Goal: Book appointment/travel/reservation

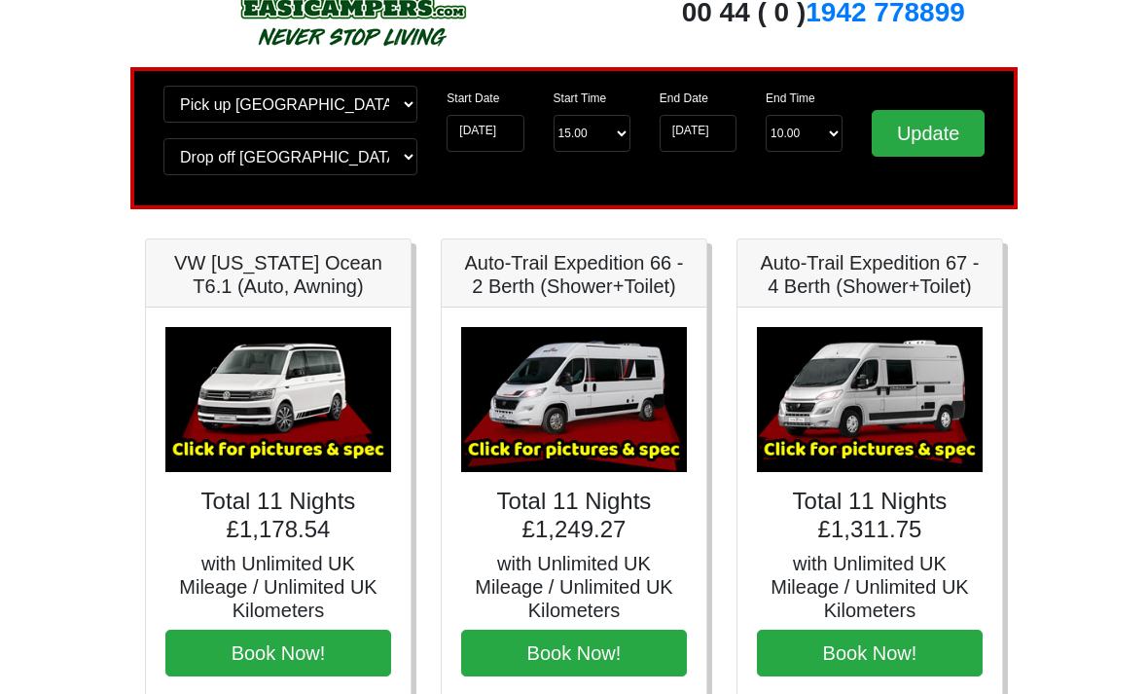
scroll to position [83, 0]
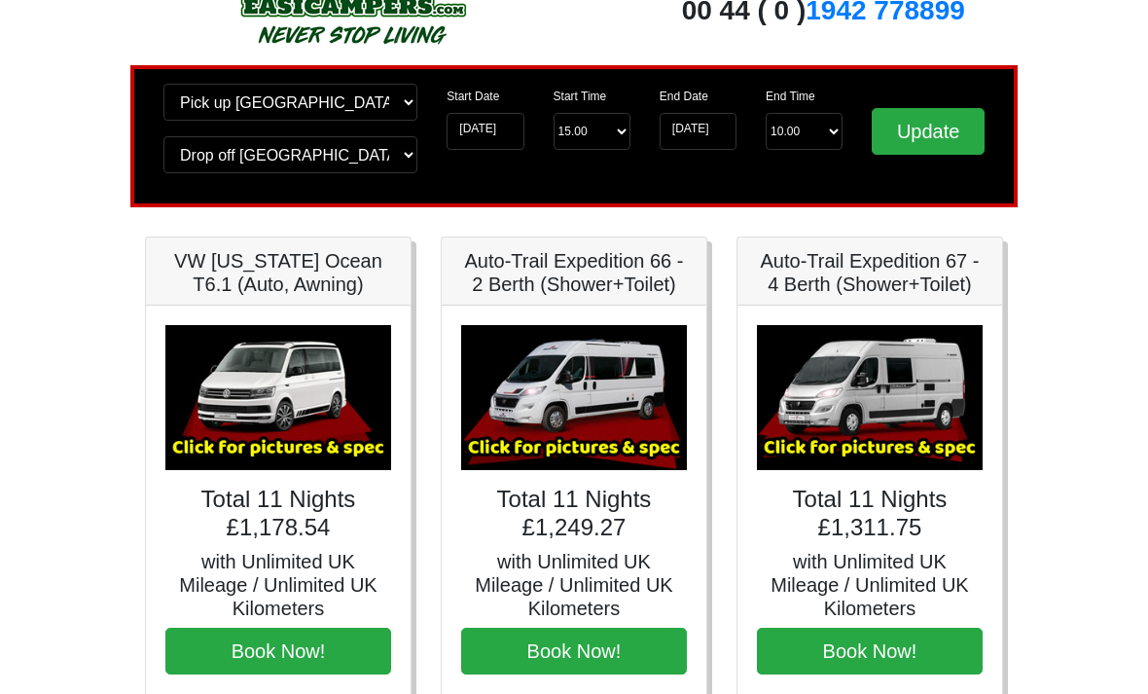
click at [488, 105] on label "Start Date" at bounding box center [473, 98] width 53 height 18
click at [488, 114] on input "02-09-2025" at bounding box center [485, 132] width 77 height 37
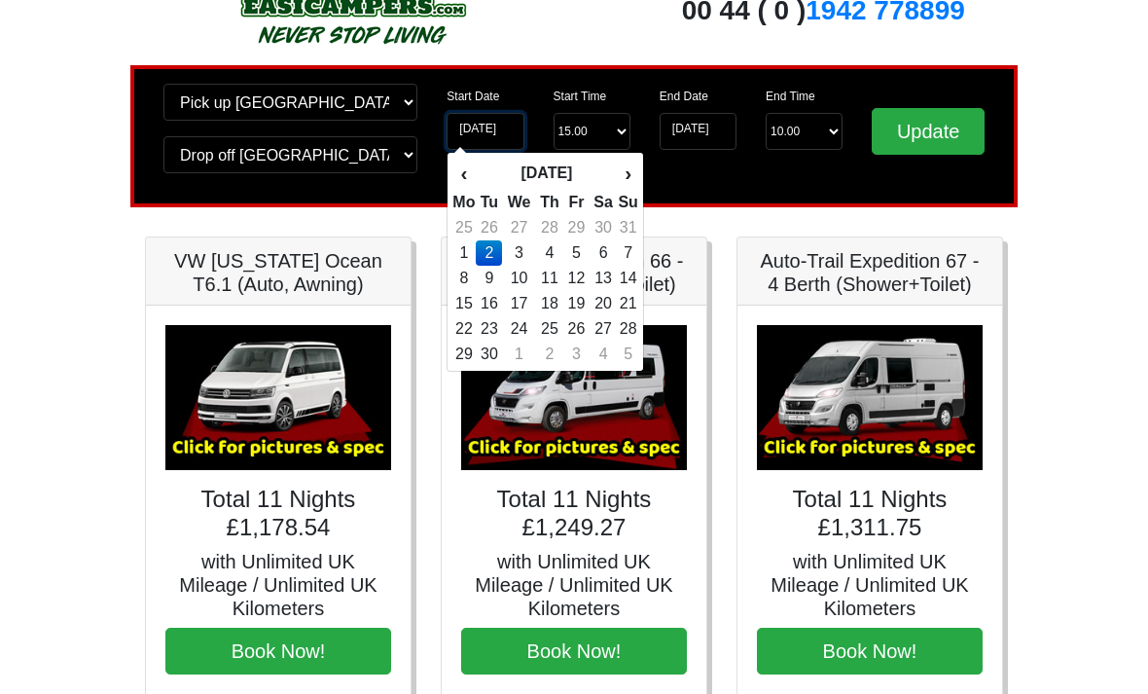
scroll to position [84, 0]
click at [497, 291] on td "9" at bounding box center [489, 278] width 26 height 25
type input "[DATE]"
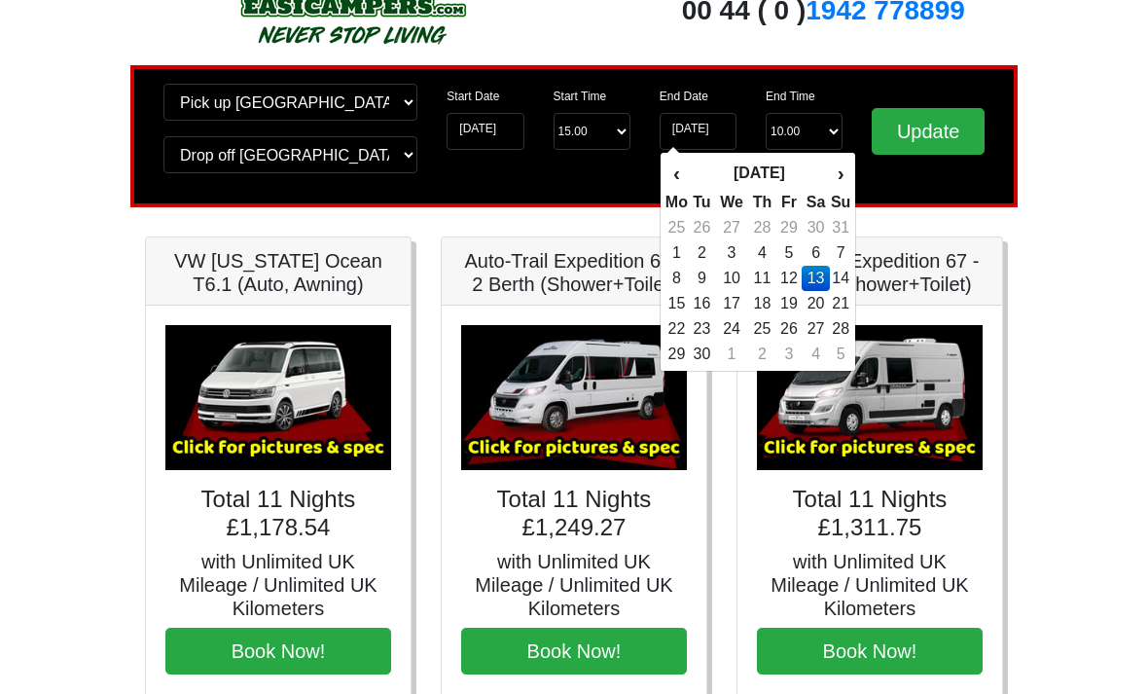
click at [842, 289] on td "14" at bounding box center [840, 278] width 21 height 25
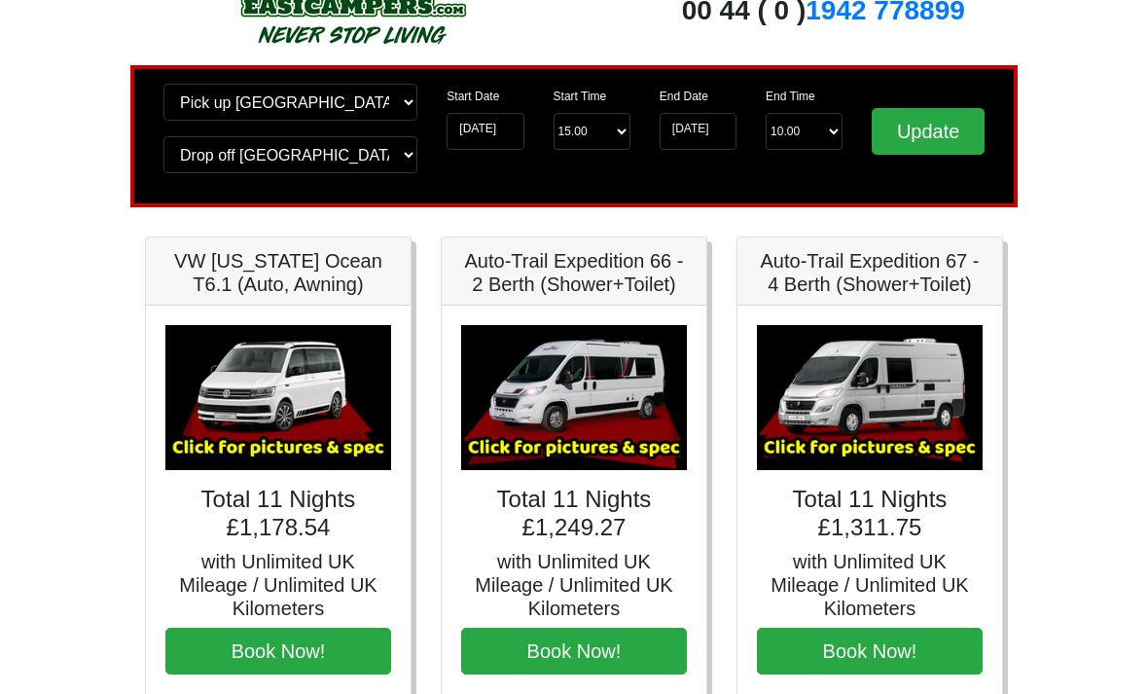
type input "[DATE]"
click at [927, 127] on input "Update" at bounding box center [928, 131] width 113 height 47
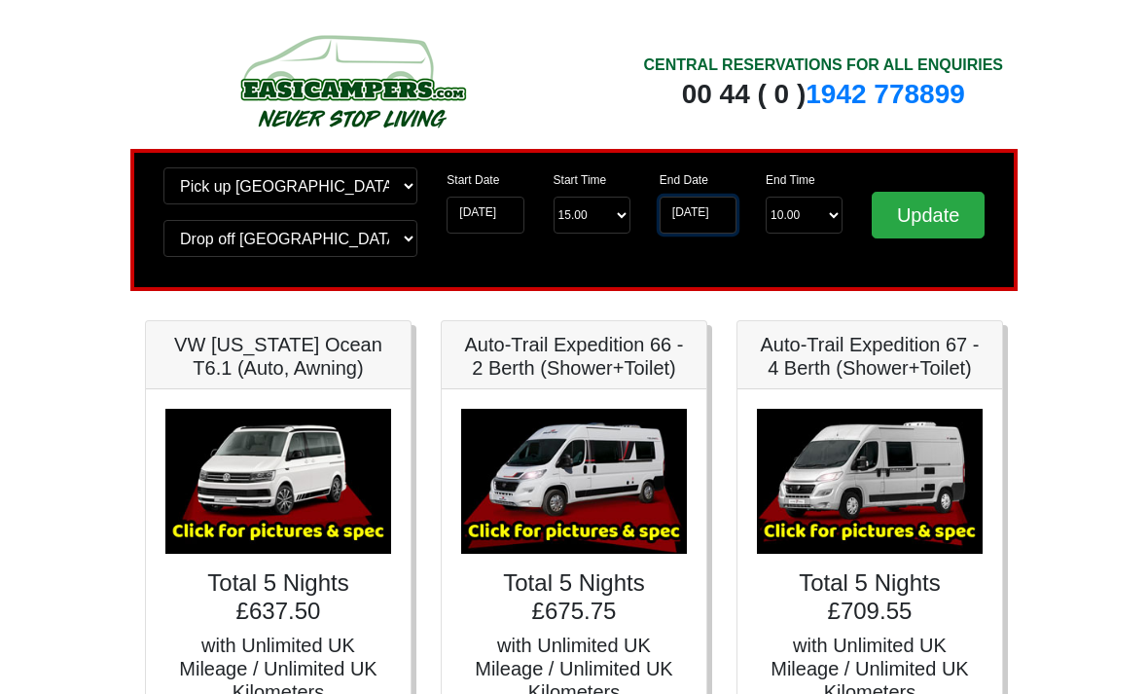
click at [690, 216] on input "[DATE]" at bounding box center [698, 215] width 77 height 37
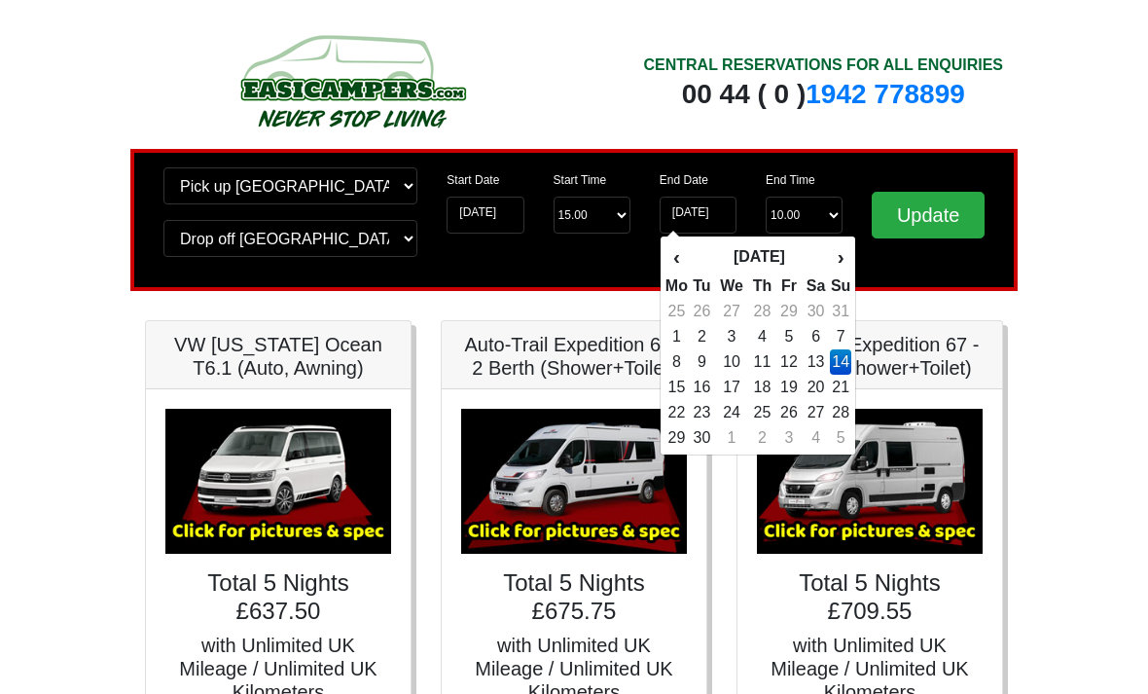
click at [698, 399] on td "16" at bounding box center [702, 387] width 26 height 25
type input "[DATE]"
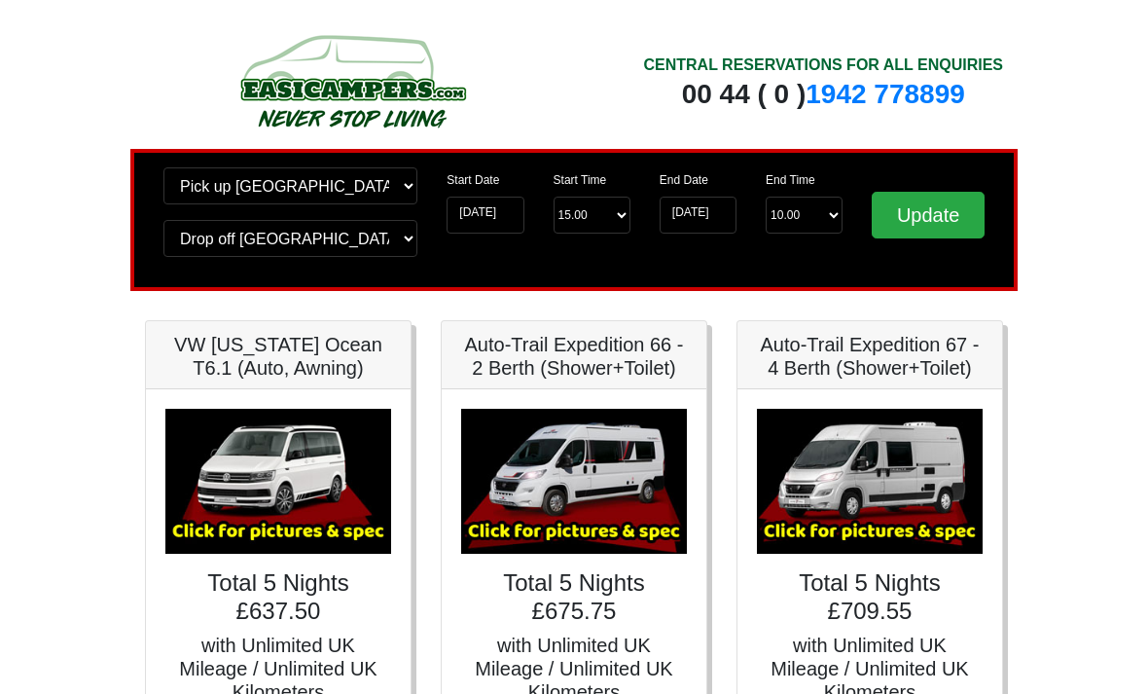
click at [950, 205] on input "Update" at bounding box center [928, 215] width 113 height 47
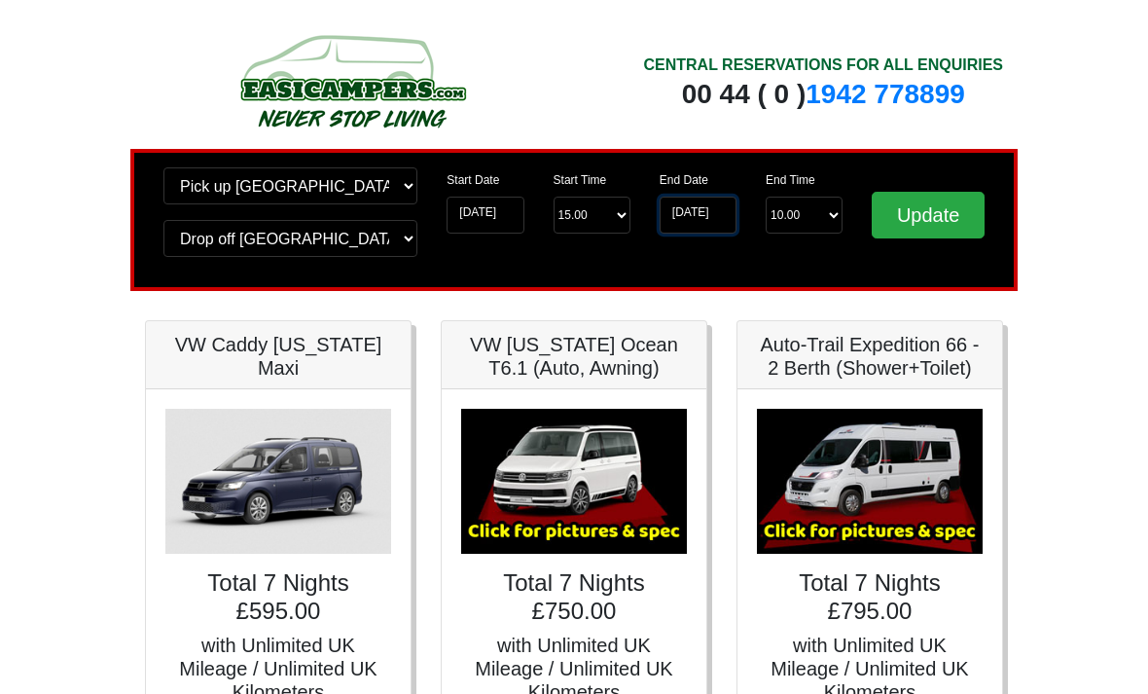
click at [698, 218] on input "[DATE]" at bounding box center [698, 215] width 77 height 37
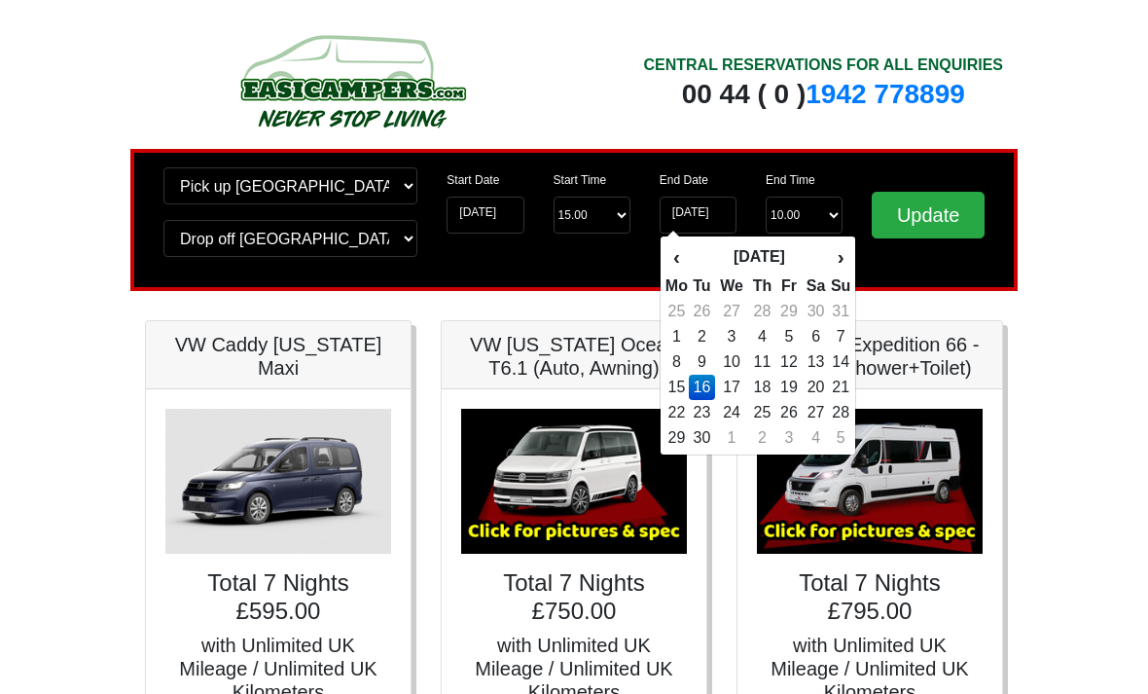
click at [790, 399] on td "19" at bounding box center [789, 387] width 26 height 25
type input "19-09-2025"
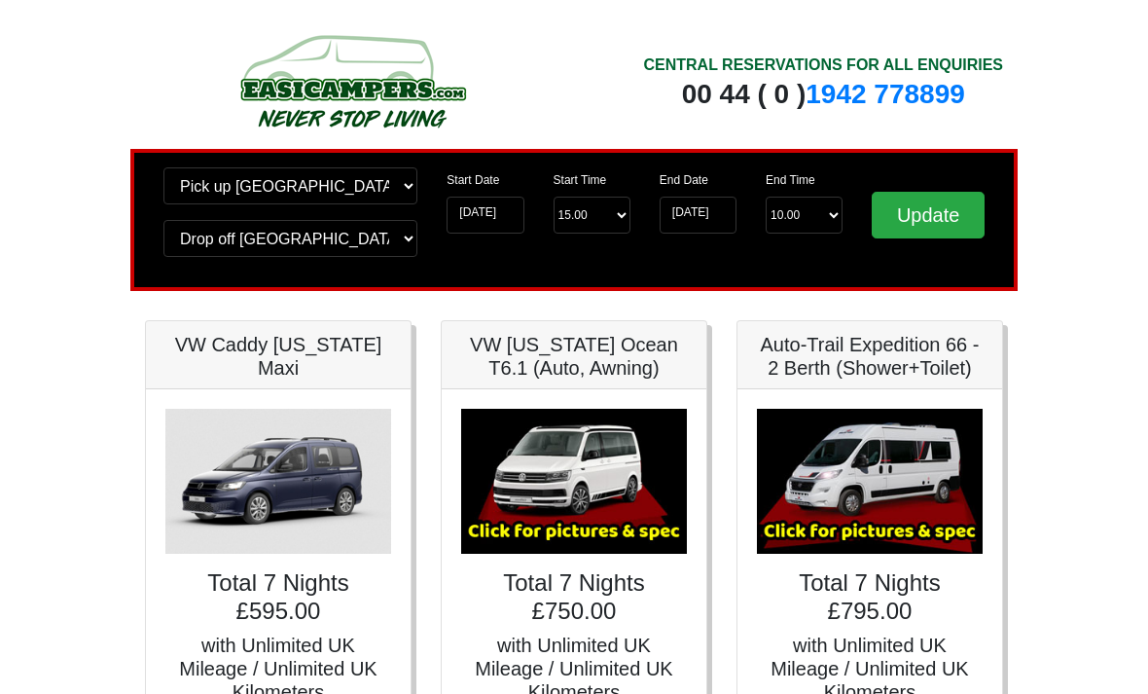
click at [922, 216] on input "Update" at bounding box center [928, 215] width 113 height 47
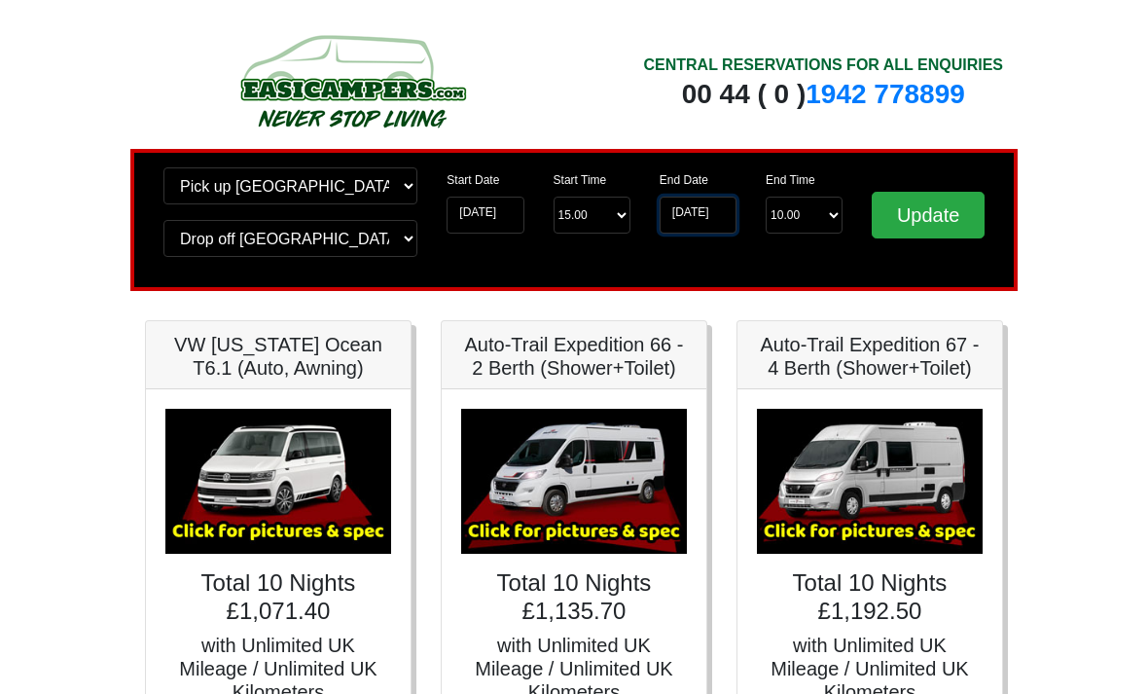
click at [688, 206] on input "19-09-2025" at bounding box center [698, 215] width 77 height 37
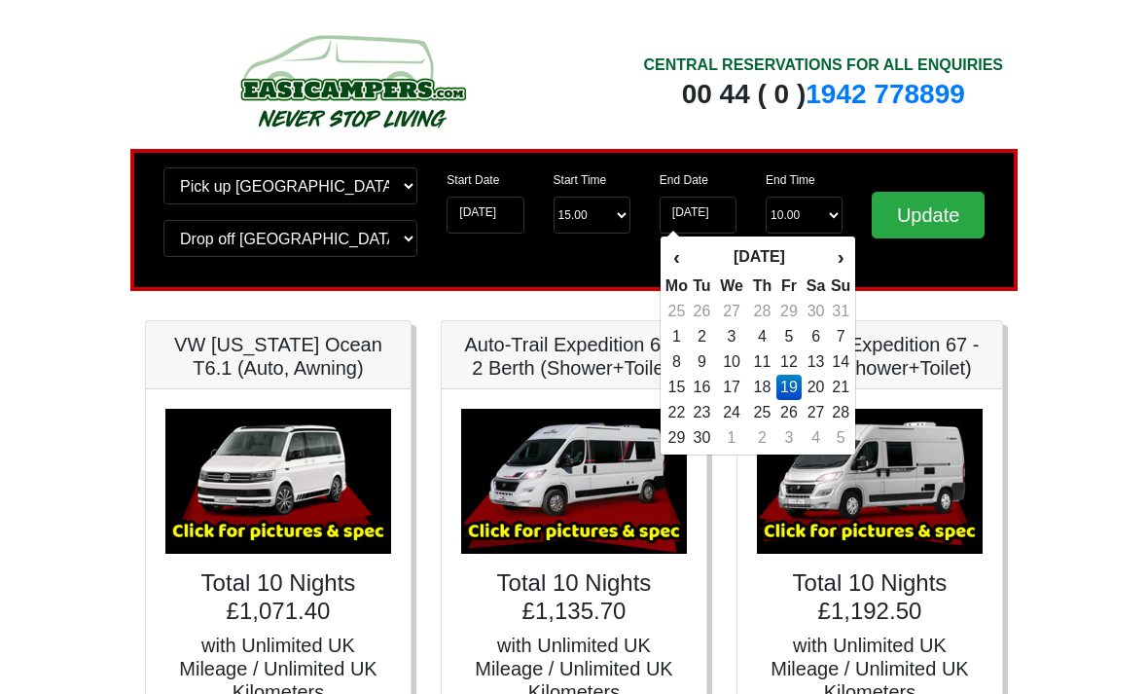
click at [782, 375] on td "12" at bounding box center [789, 361] width 26 height 25
type input "12-09-2025"
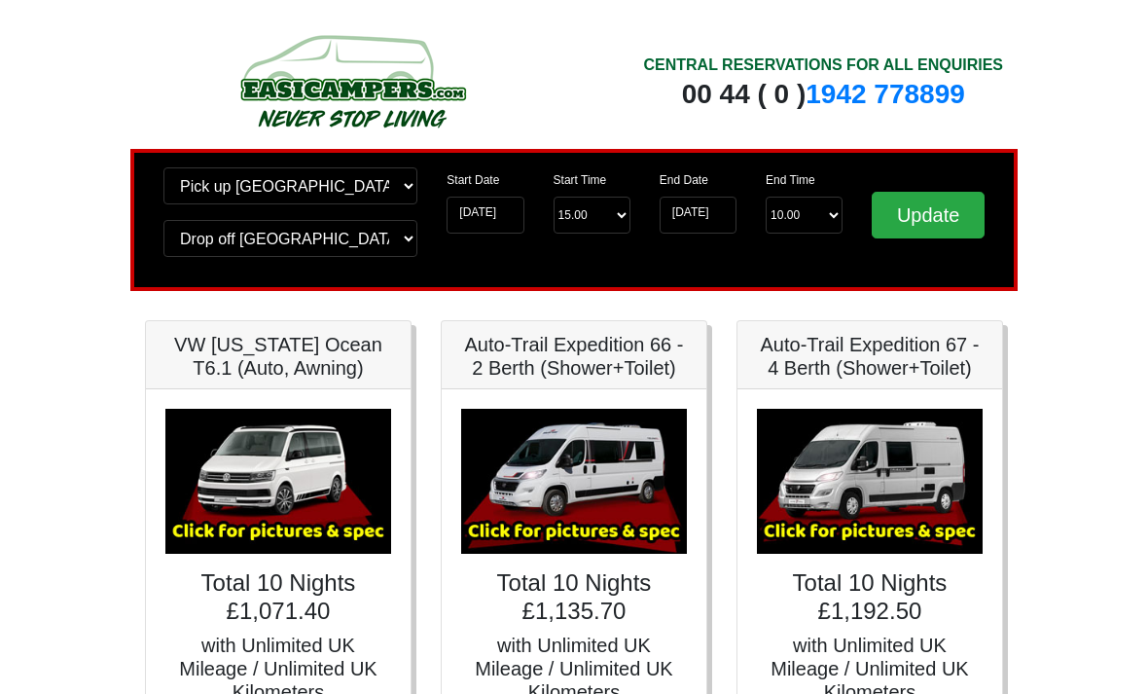
click at [915, 223] on input "Update" at bounding box center [928, 215] width 113 height 47
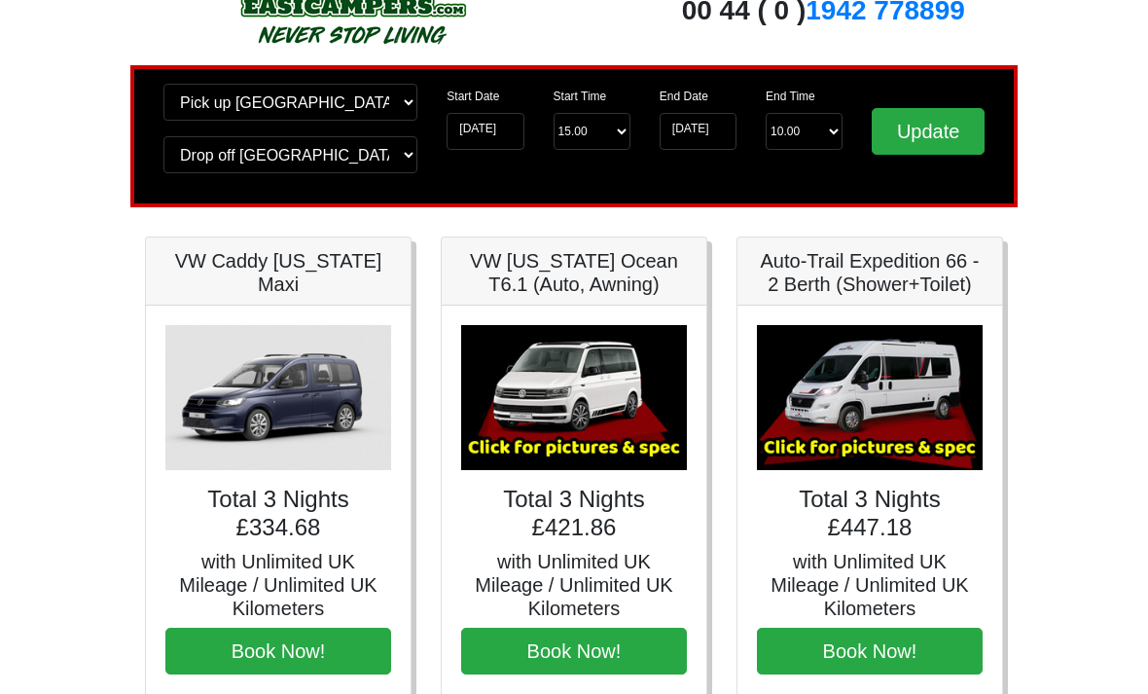
scroll to position [85, 0]
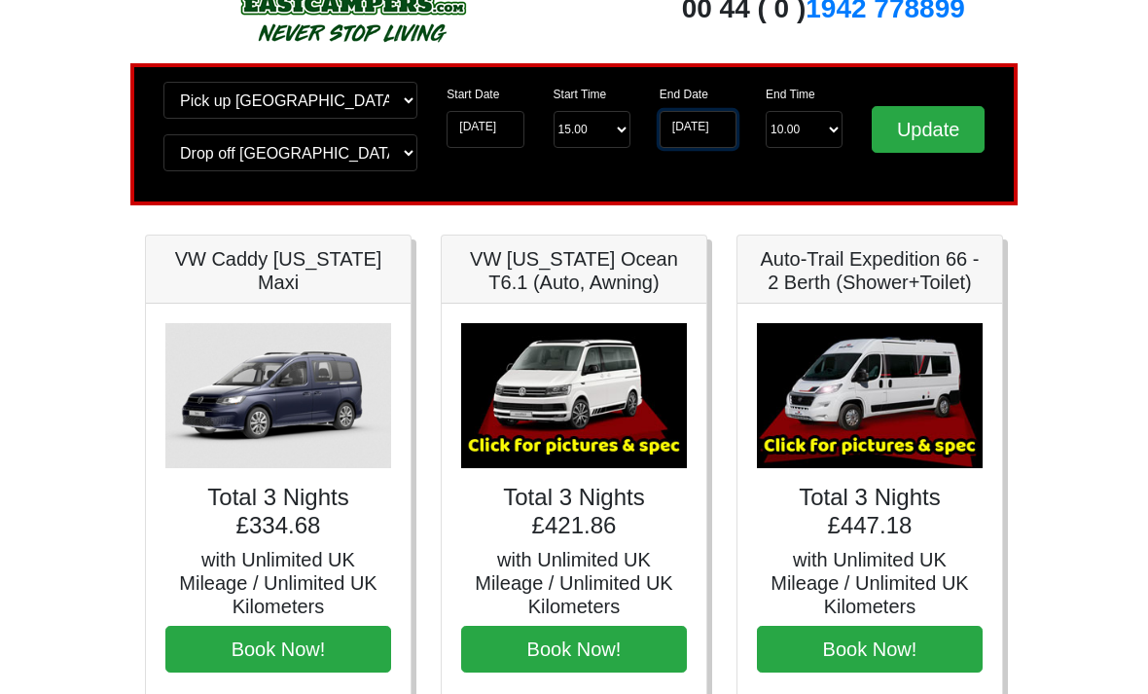
click at [687, 125] on input "12-09-2025" at bounding box center [698, 130] width 77 height 37
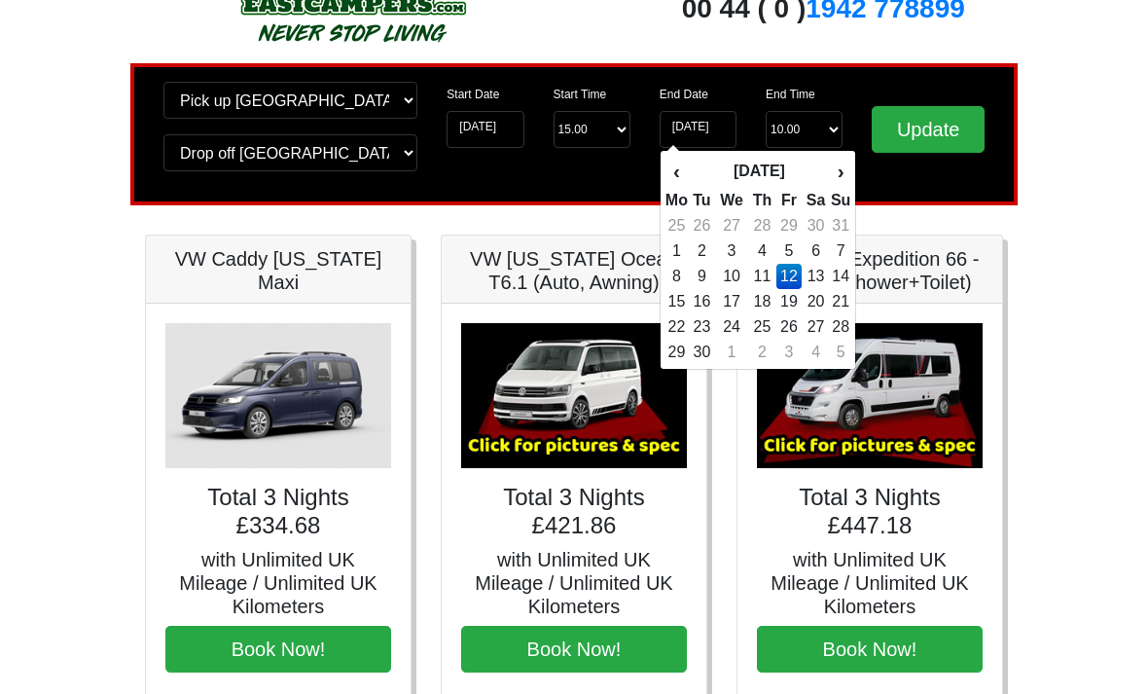
click at [819, 289] on td "13" at bounding box center [816, 276] width 28 height 25
type input "13-09-2025"
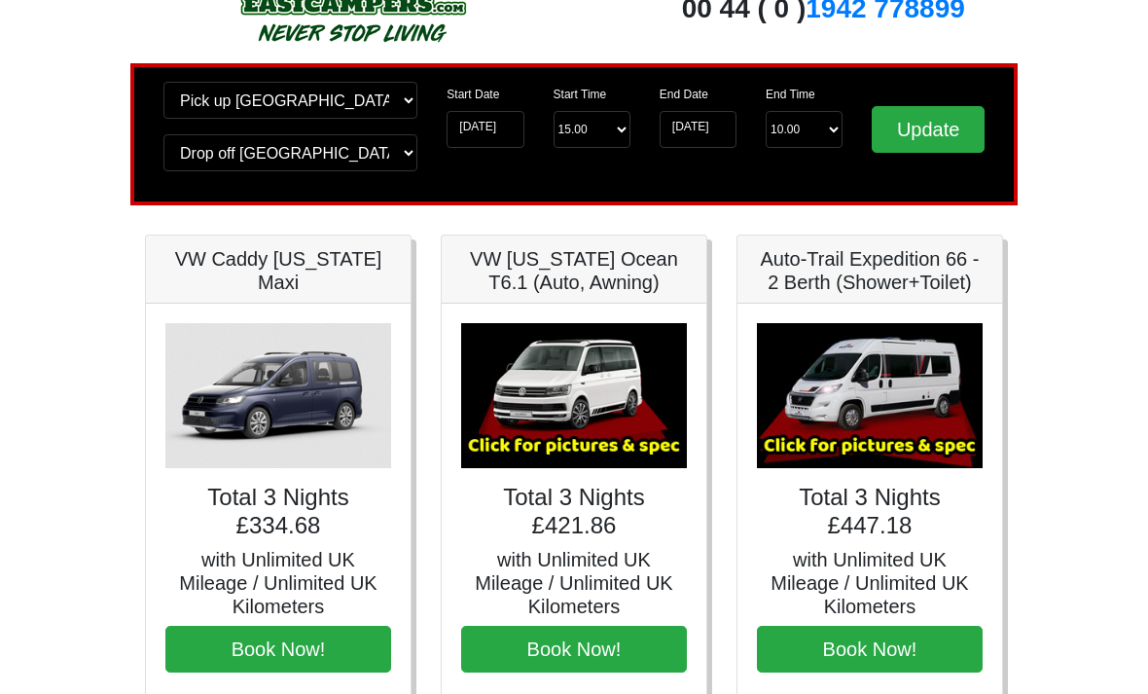
click at [928, 119] on input "Update" at bounding box center [928, 129] width 113 height 47
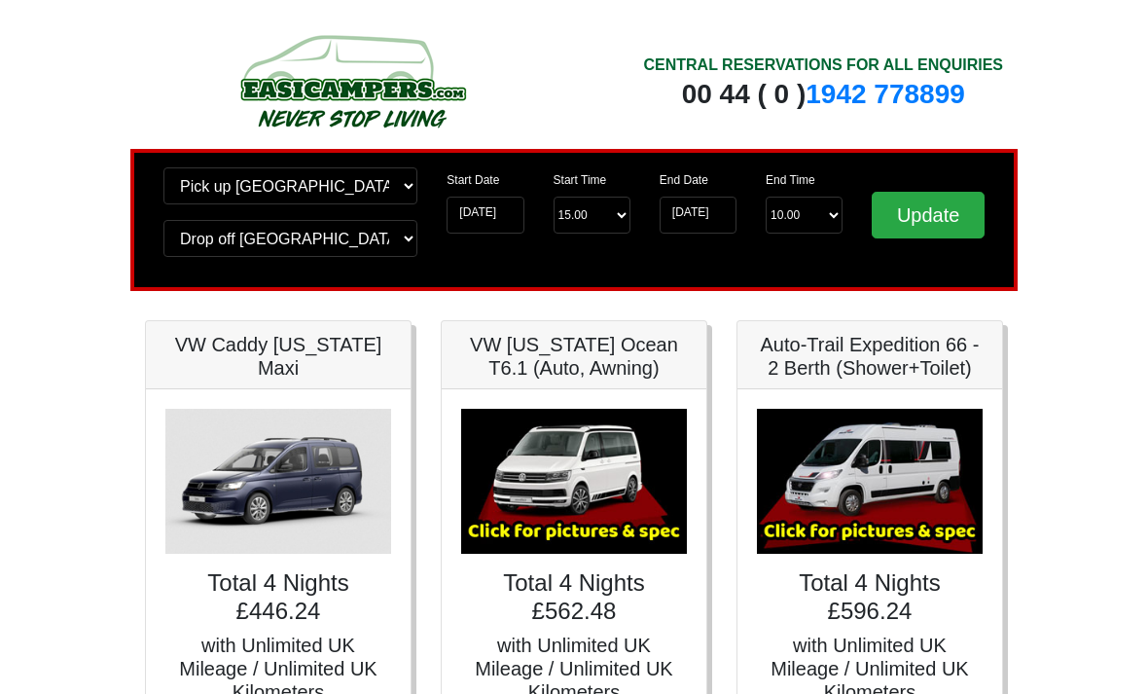
click at [682, 189] on label "End Date" at bounding box center [684, 180] width 49 height 18
click at [682, 197] on input "13-09-2025" at bounding box center [698, 215] width 77 height 37
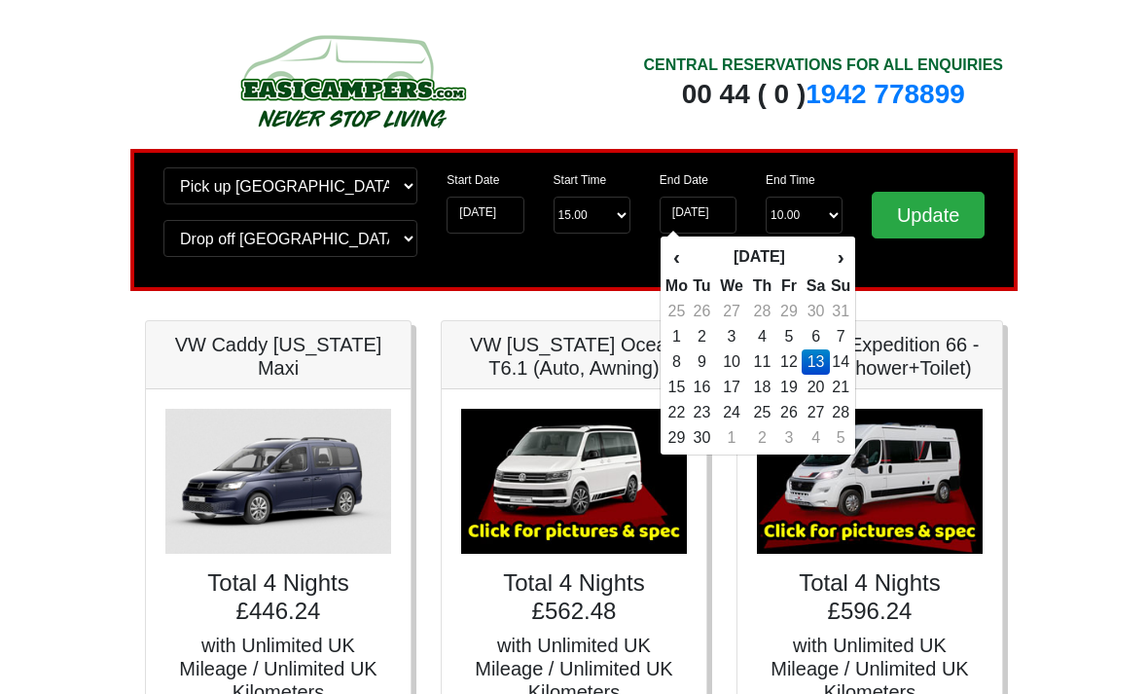
click at [835, 375] on td "14" at bounding box center [840, 361] width 21 height 25
type input "14-09-2025"
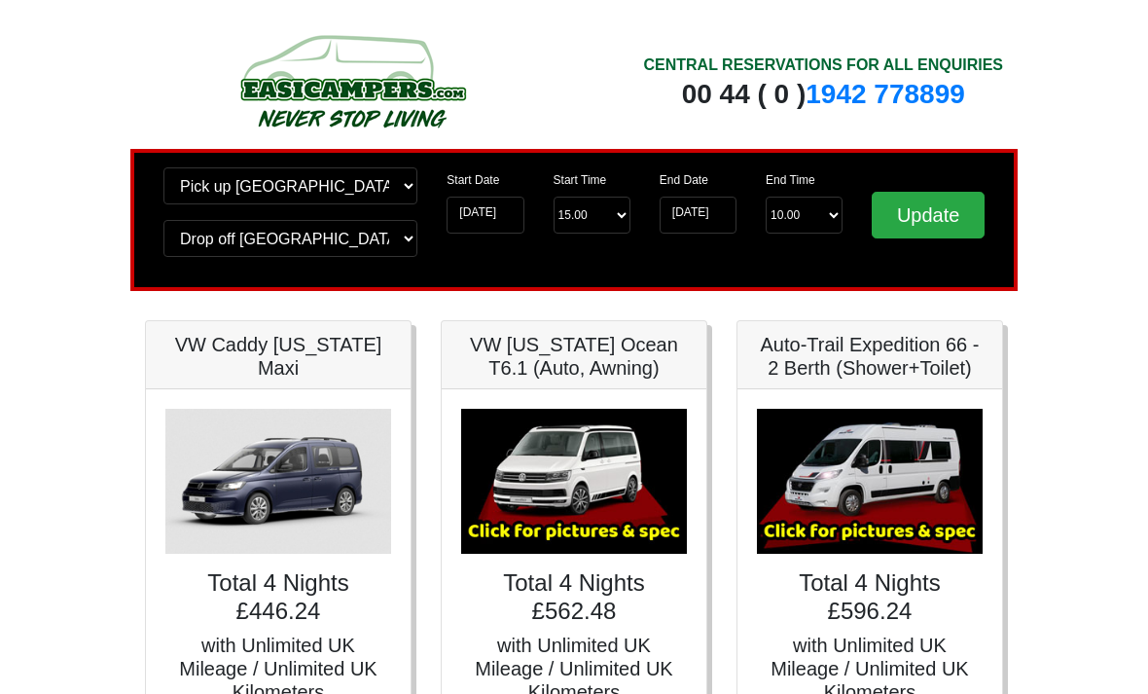
click at [916, 208] on input "Update" at bounding box center [928, 215] width 113 height 47
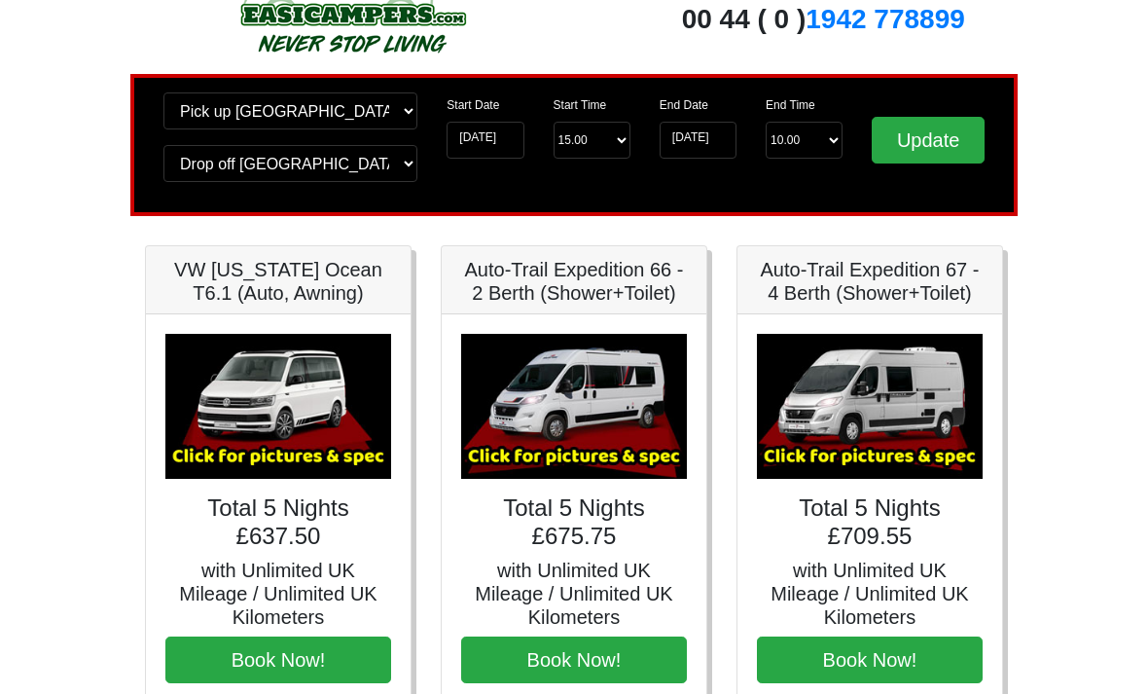
scroll to position [76, 0]
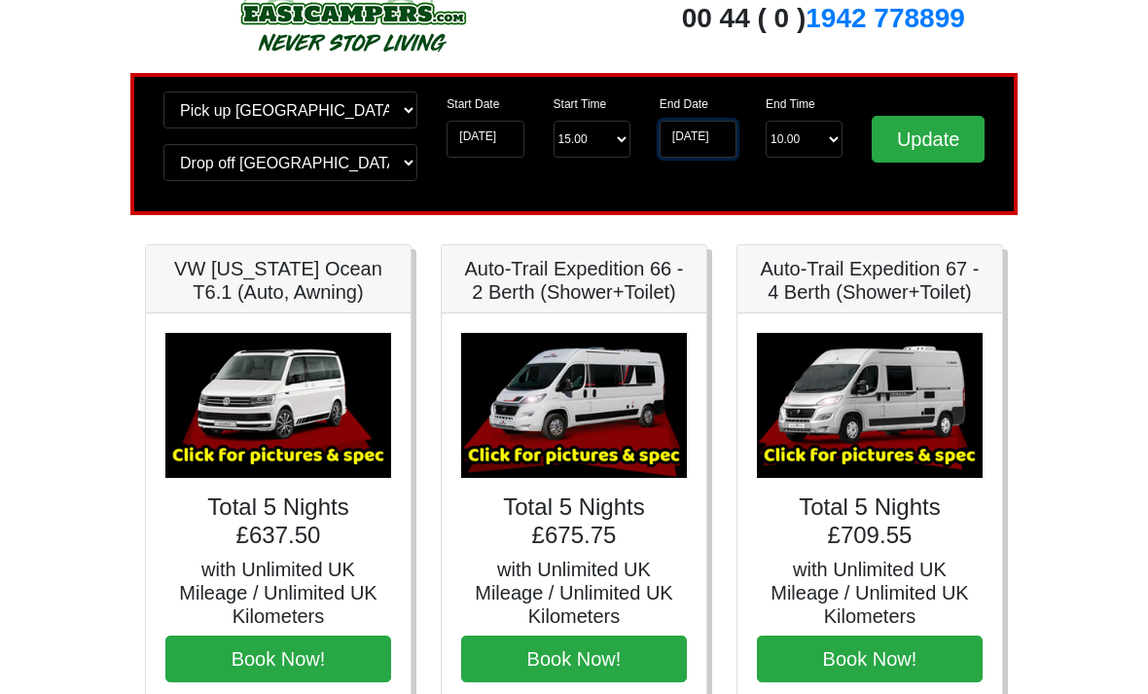
click at [698, 142] on input "14-09-2025" at bounding box center [698, 139] width 77 height 37
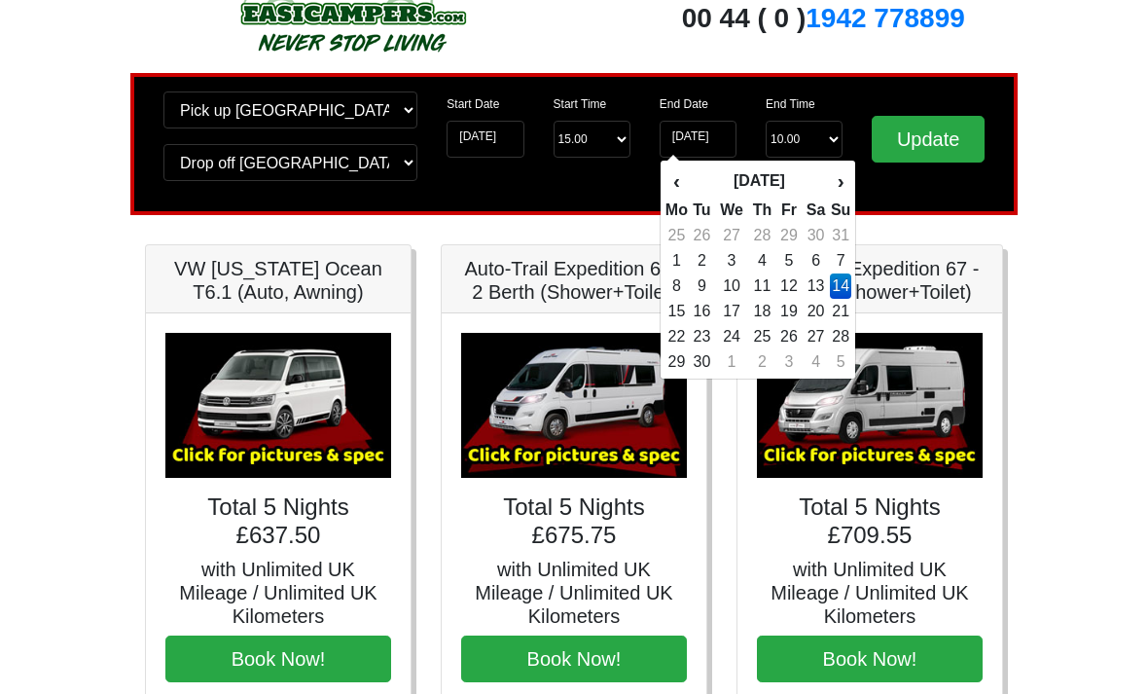
click at [679, 320] on td "15" at bounding box center [677, 311] width 24 height 25
type input "[DATE]"
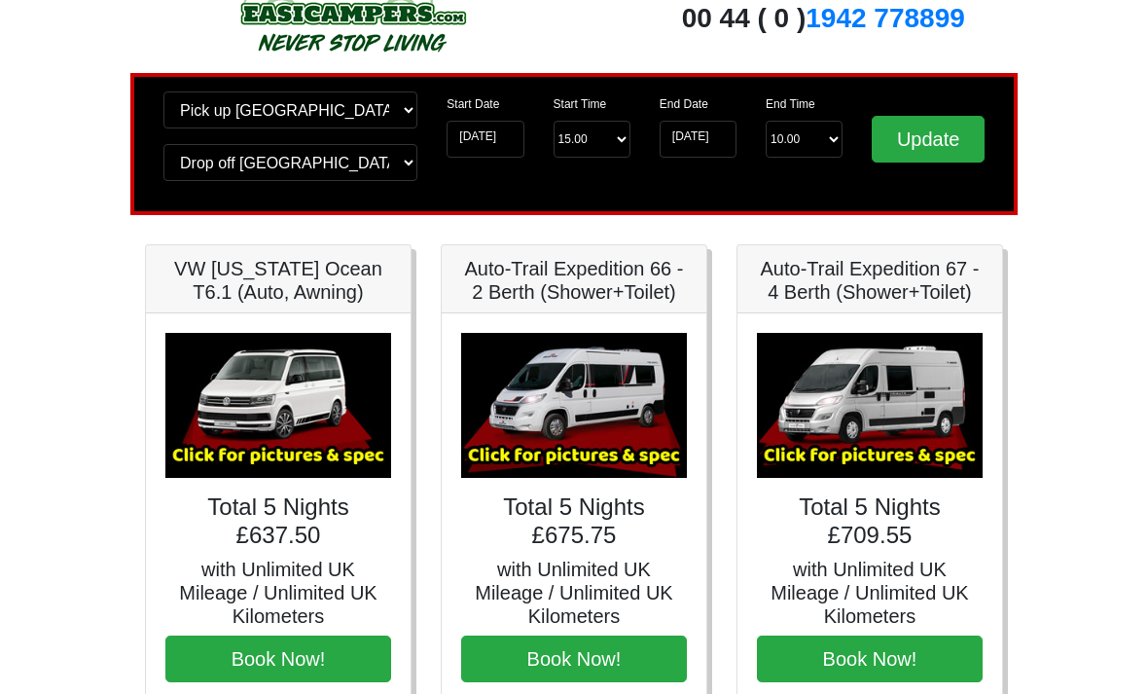
click at [913, 144] on input "Update" at bounding box center [928, 139] width 113 height 47
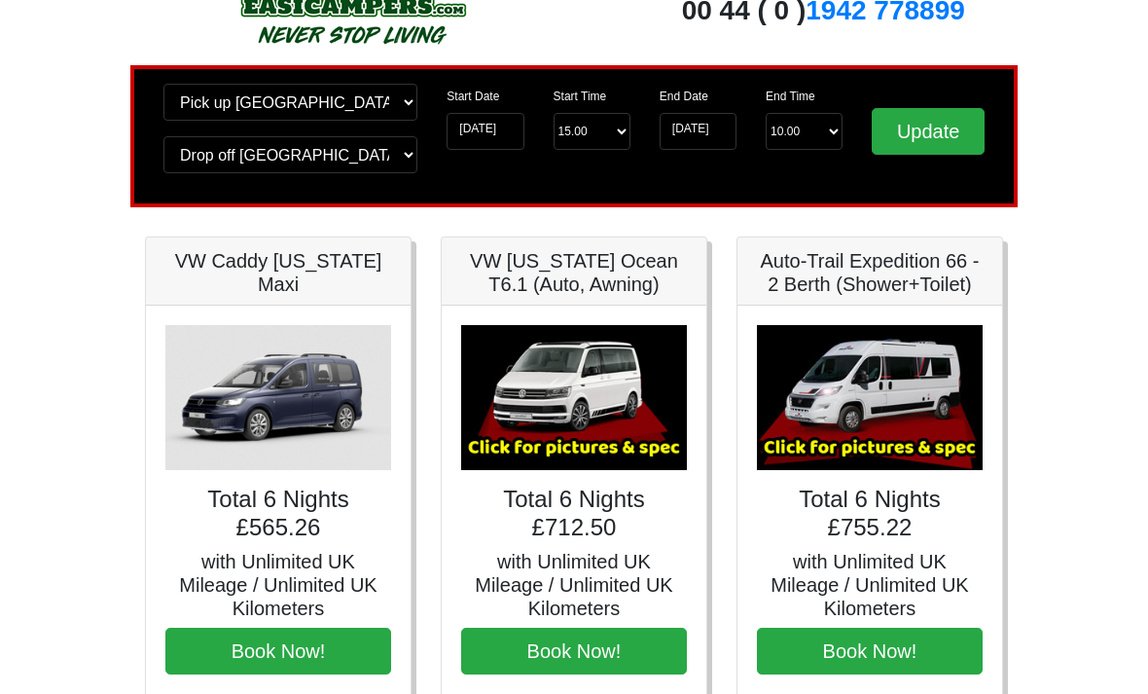
scroll to position [90, 0]
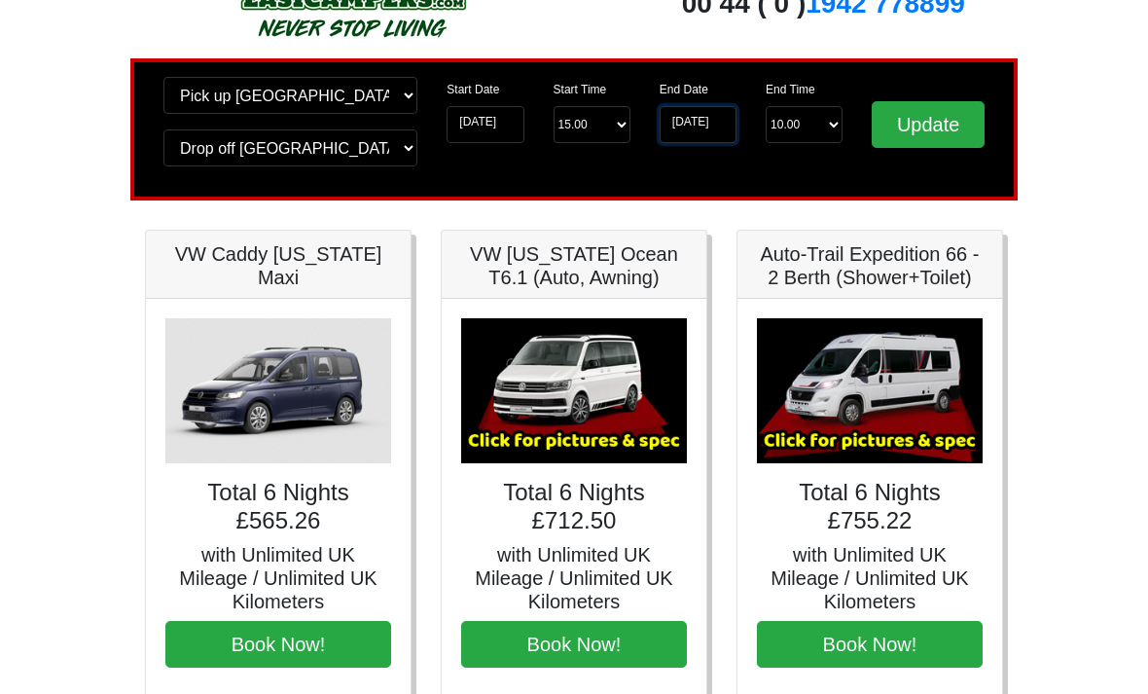
click at [704, 123] on input "[DATE]" at bounding box center [698, 124] width 77 height 37
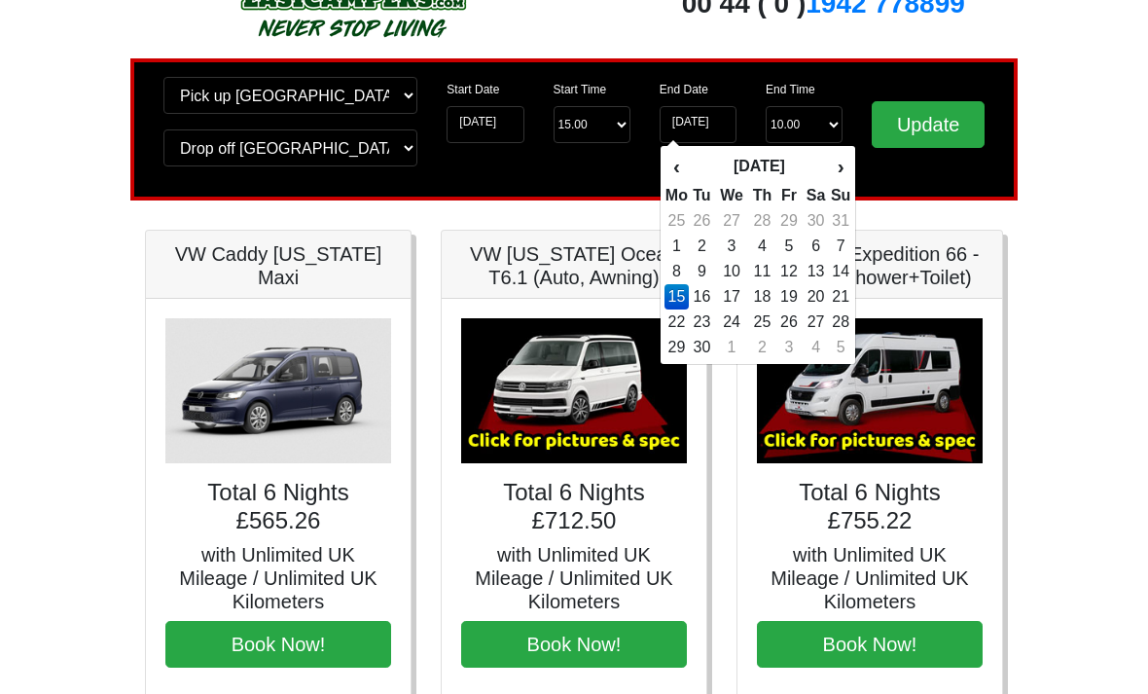
click at [700, 309] on td "16" at bounding box center [702, 296] width 26 height 25
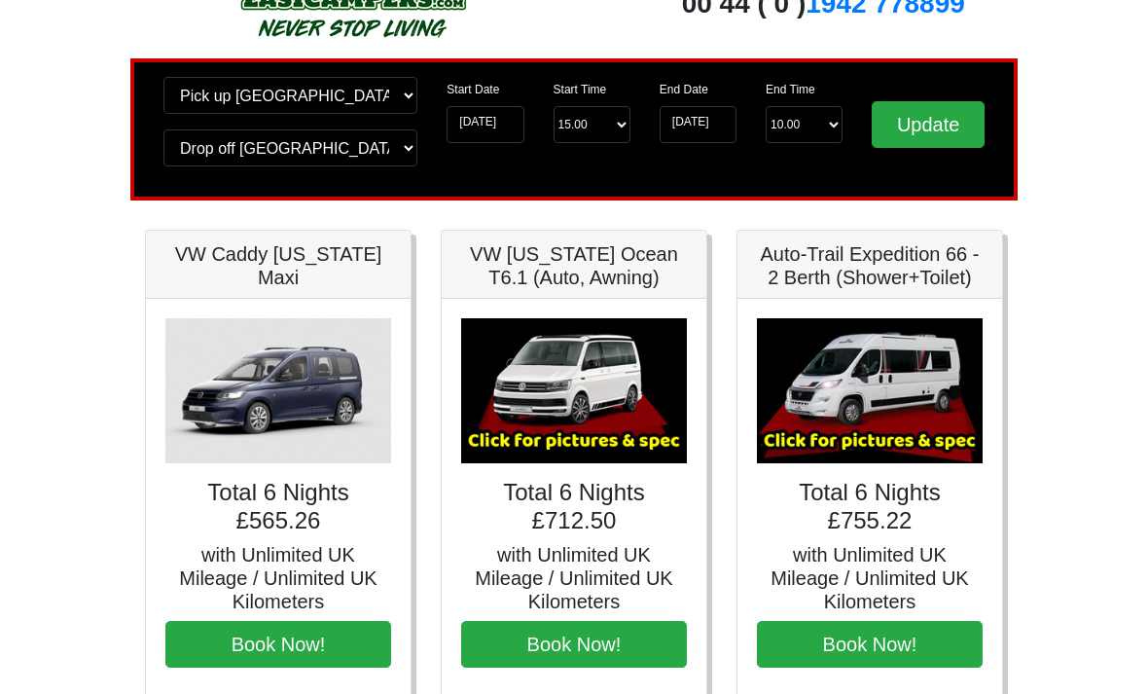
type input "[DATE]"
click at [917, 119] on input "Update" at bounding box center [928, 124] width 113 height 47
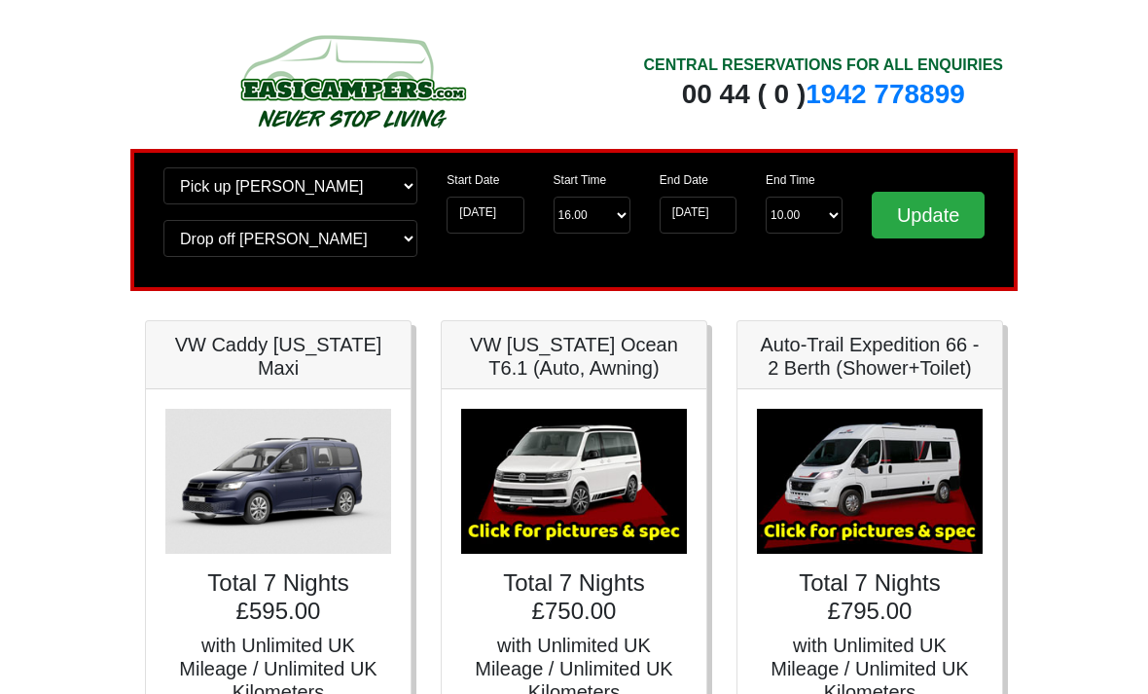
scroll to position [182, 0]
